Goal: Navigation & Orientation: Find specific page/section

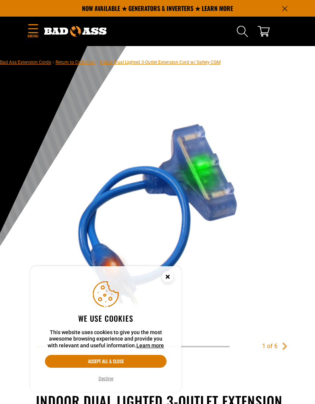
click at [147, 360] on button "Accept all & close" at bounding box center [106, 361] width 122 height 13
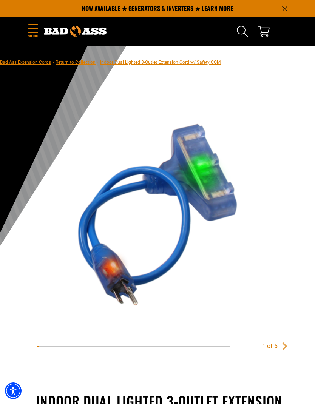
click at [37, 33] on icon "Menu" at bounding box center [32, 28] width 9 height 9
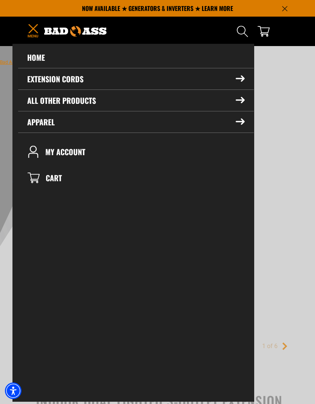
click at [236, 77] on icon at bounding box center [240, 79] width 9 height 6
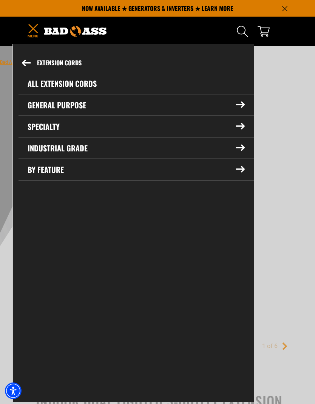
click at [235, 103] on summary "General Purpose" at bounding box center [136, 104] width 235 height 21
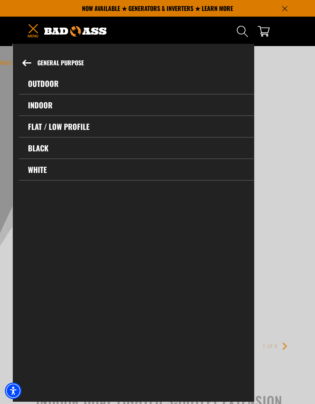
click at [27, 65] on icon at bounding box center [26, 63] width 9 height 6
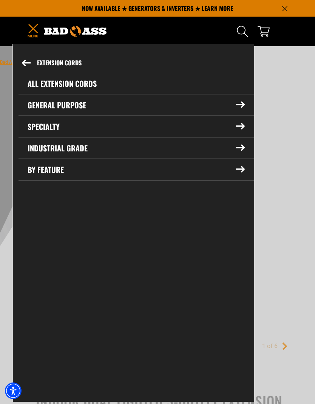
click at [86, 125] on summary "Specialty" at bounding box center [136, 126] width 235 height 21
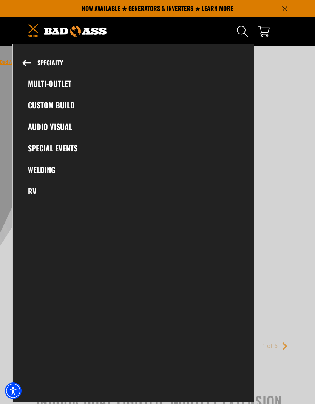
click at [23, 64] on icon at bounding box center [26, 63] width 9 height 6
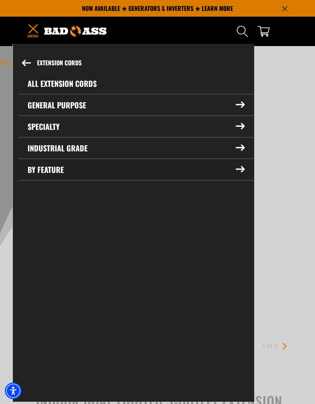
click at [67, 173] on summary "By Feature" at bounding box center [136, 169] width 235 height 21
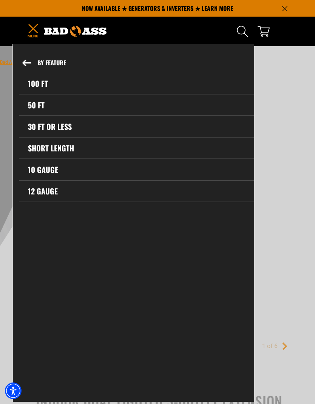
click at [27, 62] on icon at bounding box center [26, 63] width 9 height 6
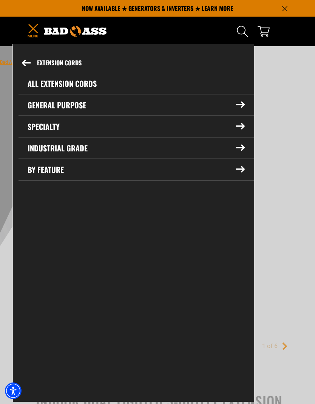
click at [63, 81] on link "All Extension Cords" at bounding box center [136, 83] width 235 height 21
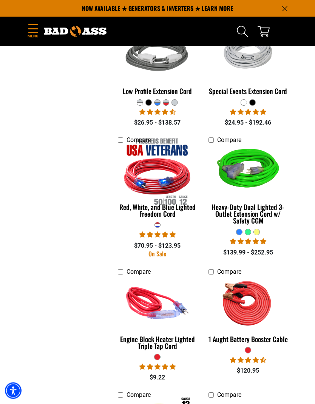
scroll to position [1328, 0]
